Goal: Communication & Community: Participate in discussion

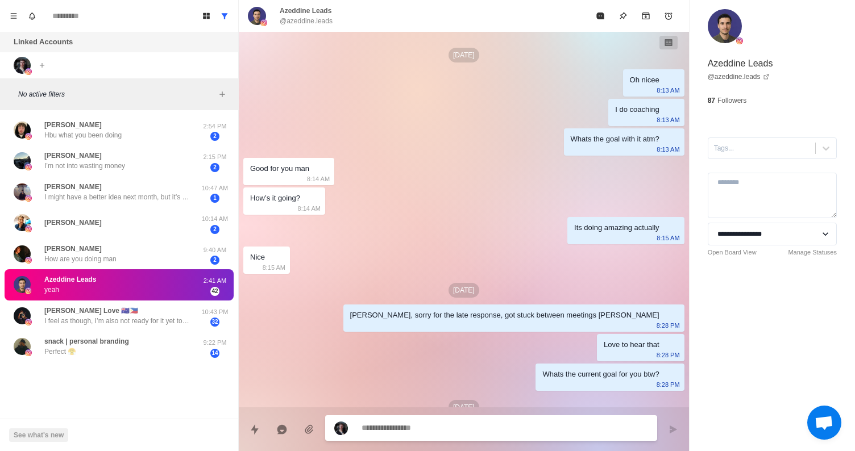
scroll to position [389, 0]
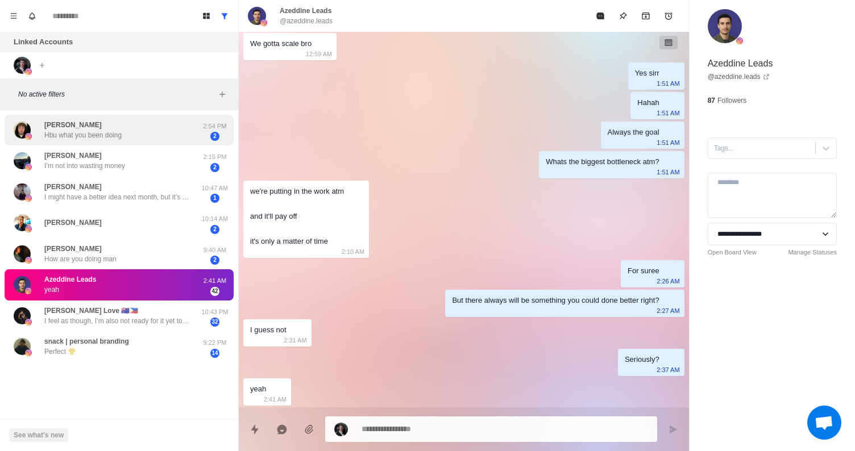
click at [125, 135] on div "[PERSON_NAME] Hbu what you been doing" at bounding box center [107, 130] width 187 height 22
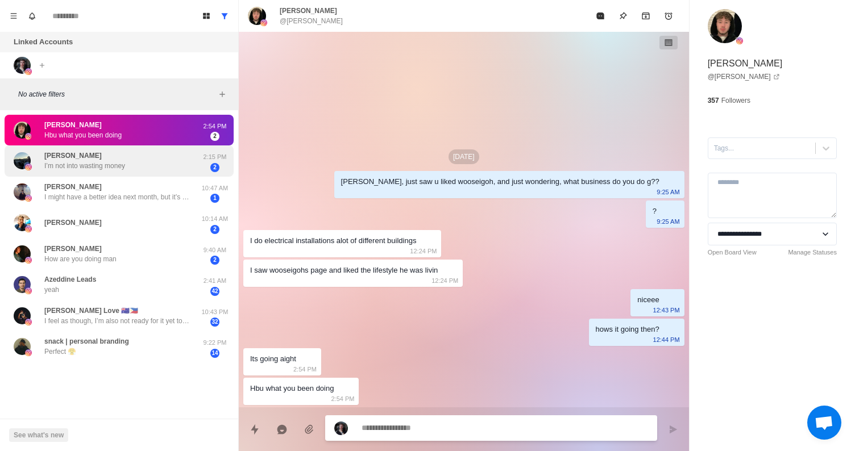
click at [169, 164] on div "[PERSON_NAME] I’m not into wasting money" at bounding box center [107, 161] width 187 height 22
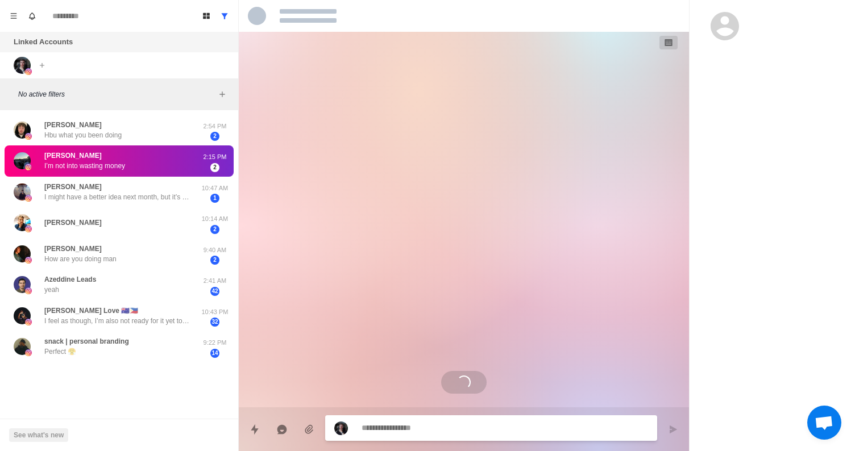
type textarea "*"
select select "**********"
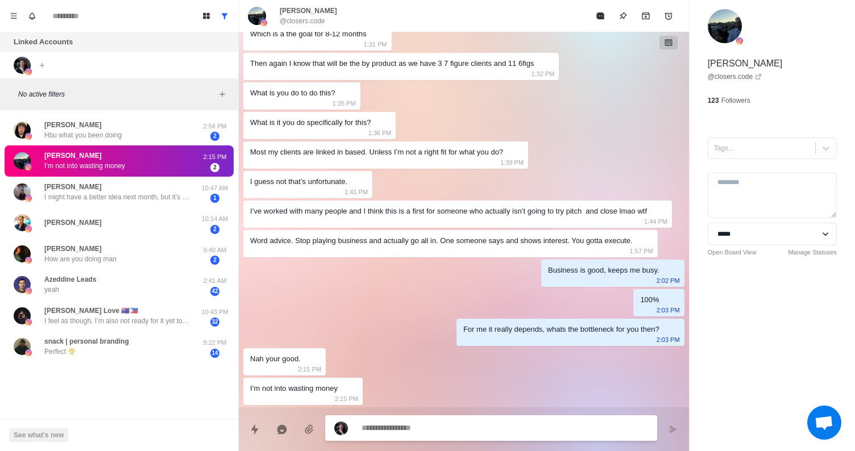
scroll to position [475, 0]
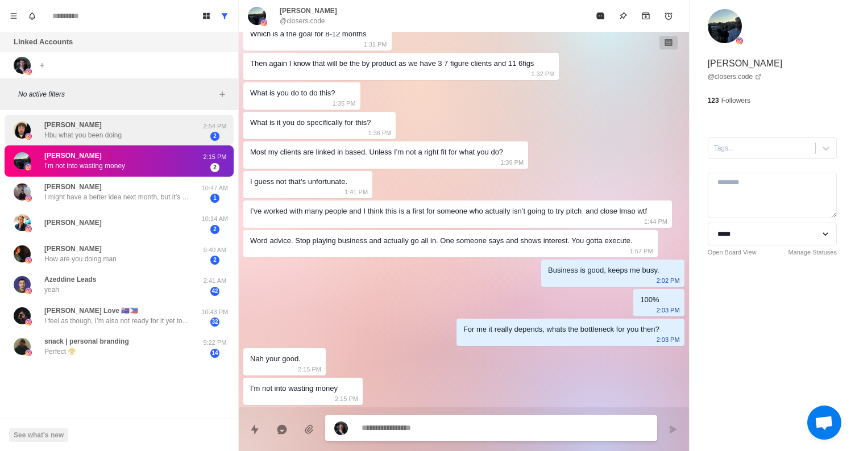
click at [160, 134] on div "[PERSON_NAME] Hbu what you been doing" at bounding box center [107, 130] width 187 height 22
type textarea "*"
select select
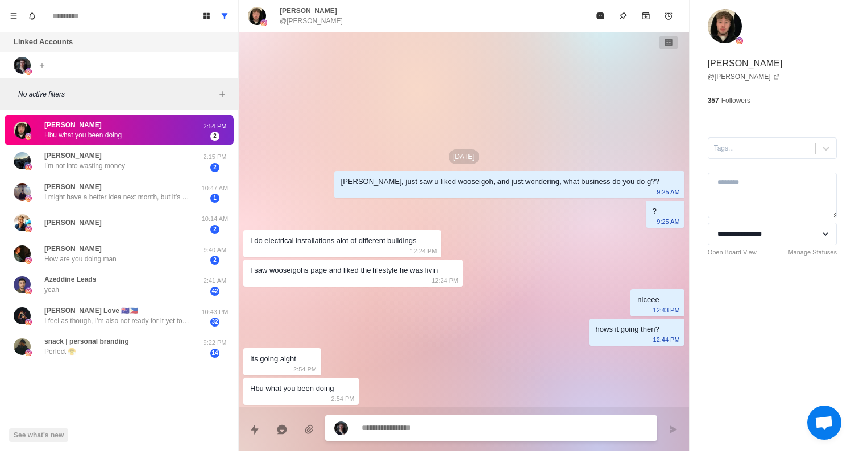
scroll to position [0, 0]
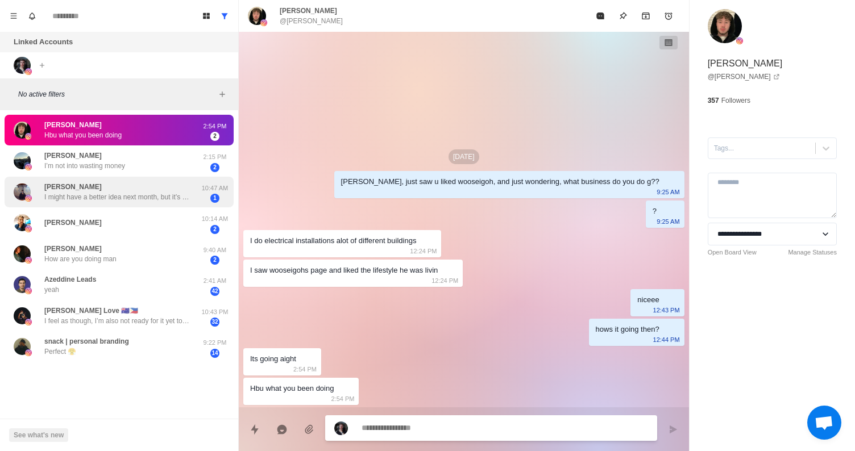
click at [147, 203] on div "[PERSON_NAME] I might have a better idea next month, but it’s all up in the air…" at bounding box center [119, 192] width 229 height 31
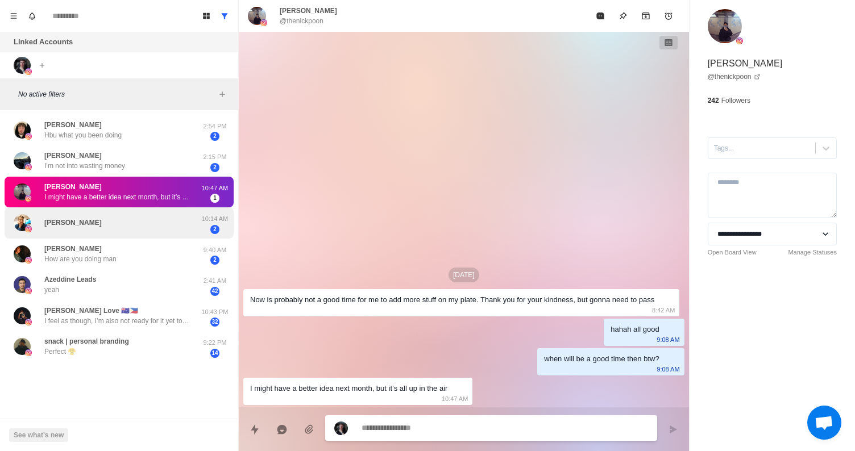
click at [188, 221] on div "[PERSON_NAME]" at bounding box center [107, 223] width 187 height 22
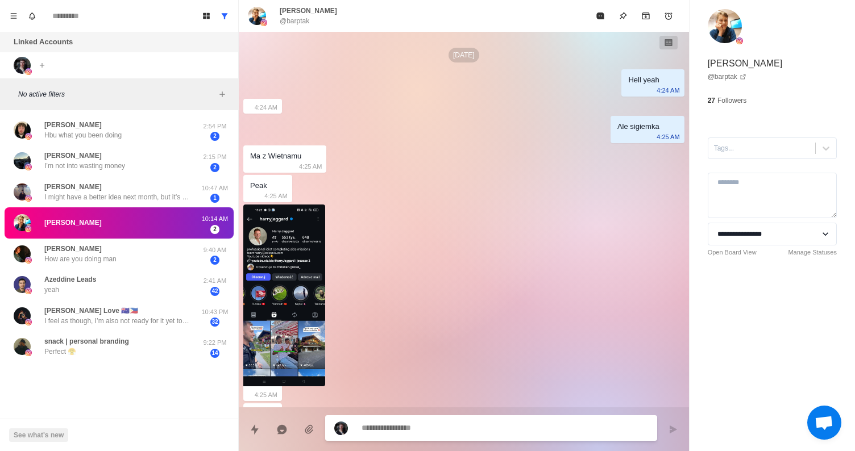
scroll to position [1692, 0]
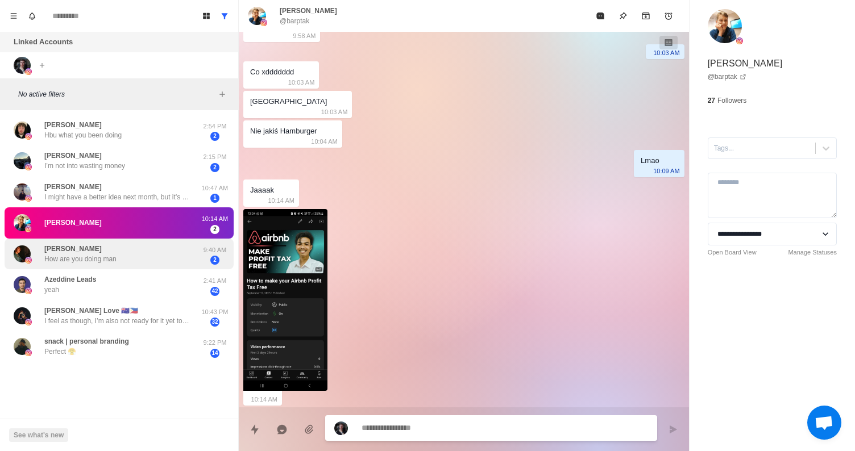
click at [146, 259] on div "[PERSON_NAME] How are you doing man" at bounding box center [107, 254] width 187 height 22
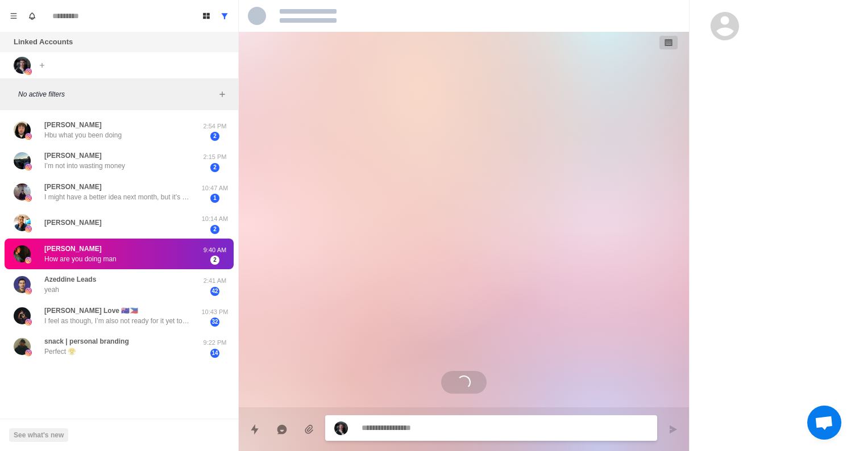
scroll to position [0, 0]
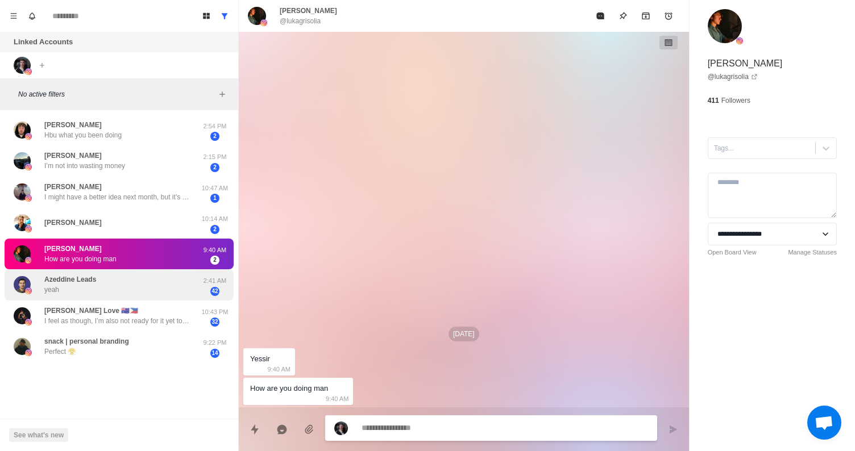
click at [133, 287] on div "[PERSON_NAME] Leads yeah" at bounding box center [107, 285] width 187 height 22
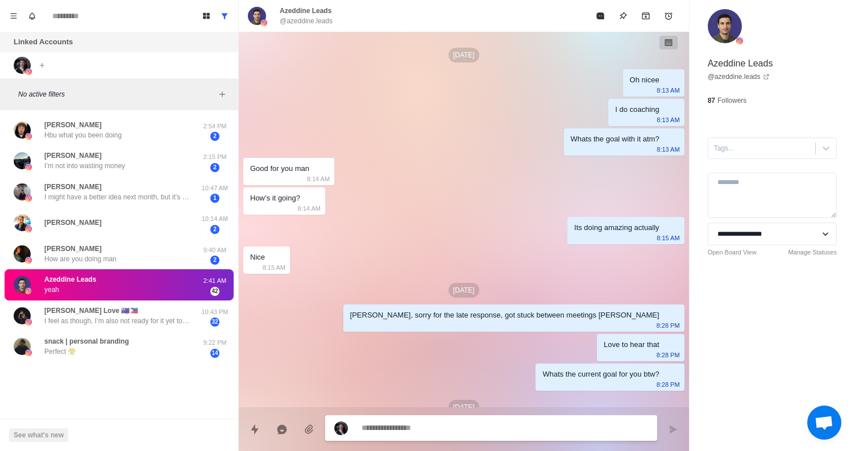
scroll to position [389, 0]
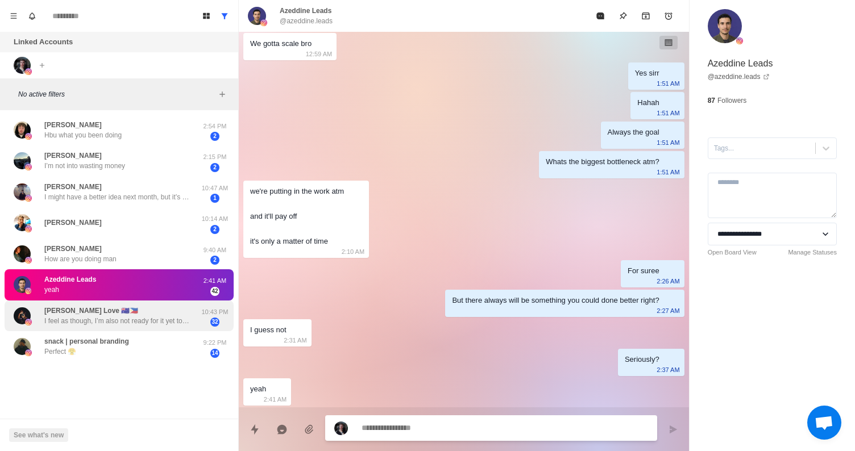
click at [125, 321] on p "I feel as though, I’m also not ready for it yet too. Currently having fun just …" at bounding box center [118, 321] width 148 height 10
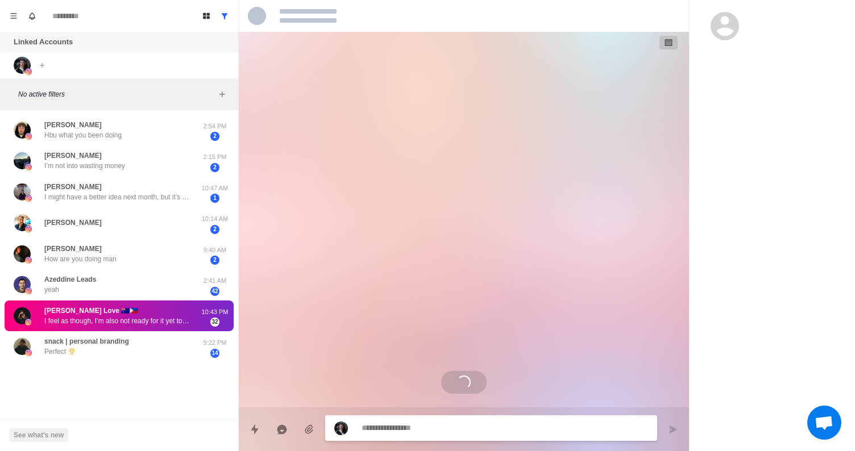
scroll to position [159, 0]
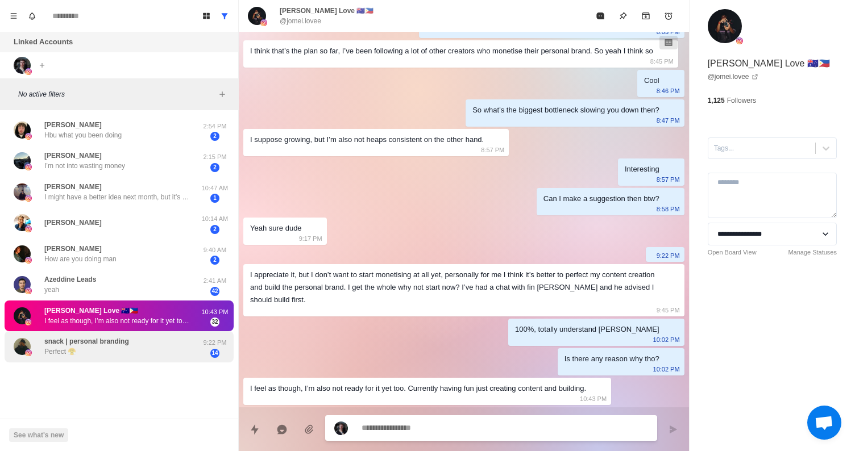
click at [113, 348] on div "snack | personal branding Perfect 😤" at bounding box center [86, 347] width 85 height 20
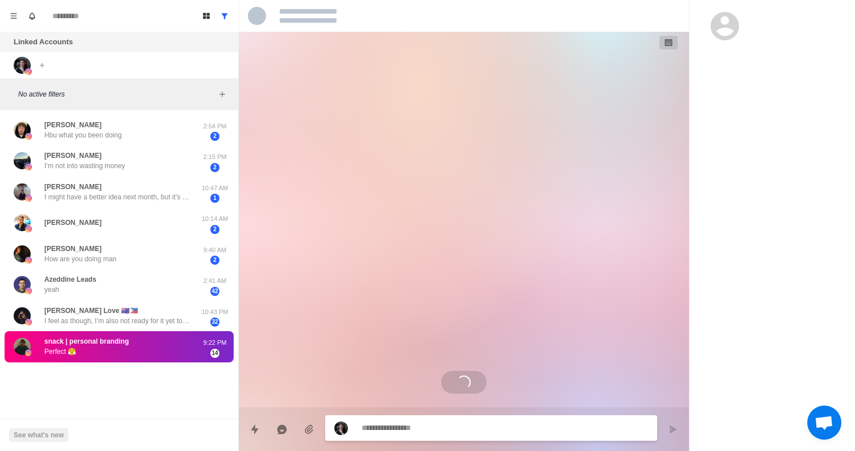
scroll to position [0, 0]
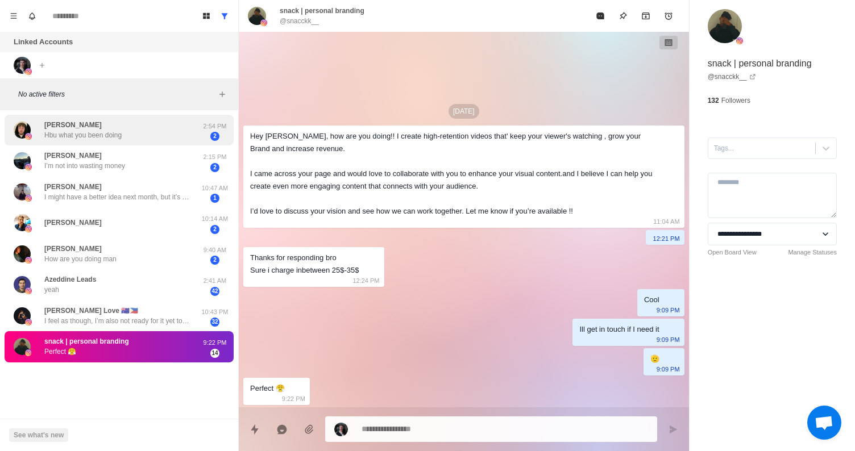
click at [90, 134] on p "Hbu what you been doing" at bounding box center [82, 135] width 77 height 10
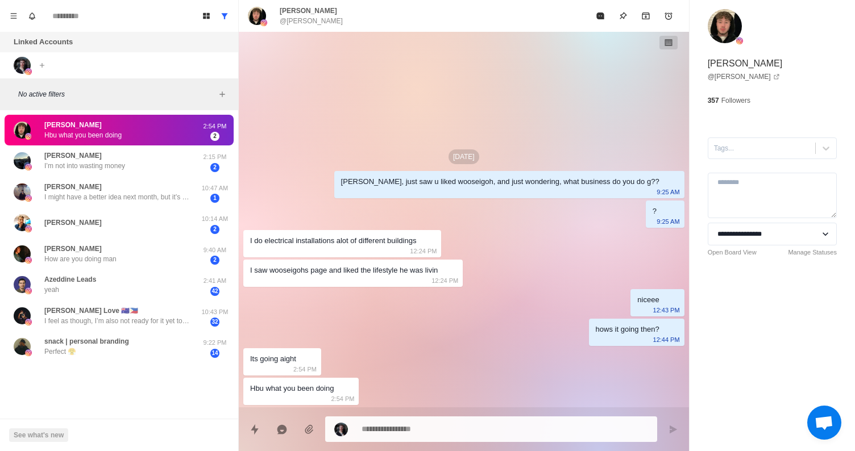
type textarea "*"
